Goal: Find specific page/section: Find specific page/section

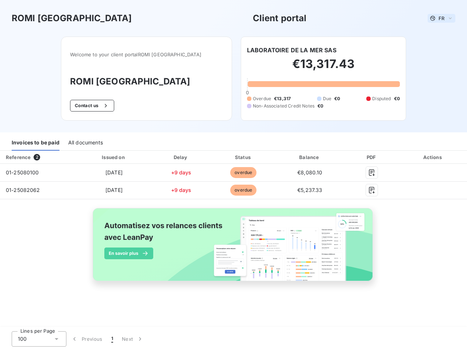
click at [442, 18] on span "FR" at bounding box center [442, 18] width 6 height 6
click at [103, 106] on button "Contact us" at bounding box center [92, 106] width 44 height 12
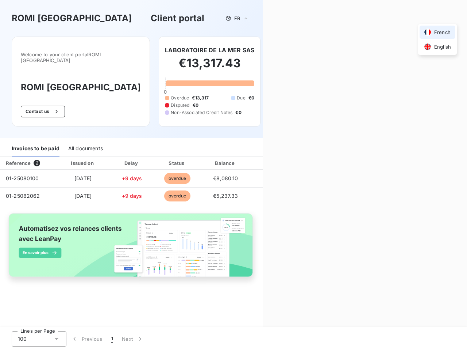
click at [292, 50] on div "Contact us Fill out the form below, and a member of our team will get back to y…" at bounding box center [365, 175] width 204 height 351
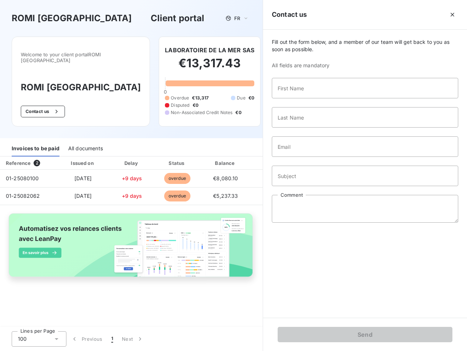
click at [35, 143] on div "Invoices to be paid" at bounding box center [36, 148] width 48 height 15
click at [85, 143] on div "All documents" at bounding box center [85, 148] width 35 height 15
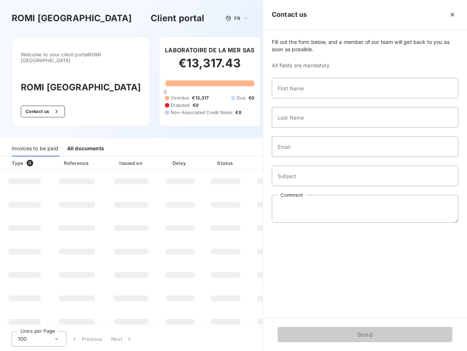
click at [38, 157] on th "Type 0" at bounding box center [24, 162] width 49 height 13
click at [114, 157] on th "Issued on" at bounding box center [131, 162] width 53 height 13
click at [181, 157] on th "Delay" at bounding box center [180, 162] width 45 height 13
click at [244, 157] on th "Status" at bounding box center [226, 162] width 46 height 13
click at [310, 157] on div "Fill out the form below, and a member of our team will get back to you as soon …" at bounding box center [365, 174] width 204 height 288
